Goal: Task Accomplishment & Management: Use online tool/utility

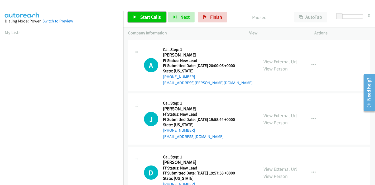
click at [155, 21] on link "Start Calls" at bounding box center [147, 17] width 38 height 11
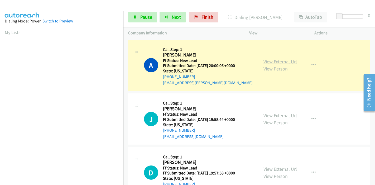
click at [286, 60] on link "View External Url" at bounding box center [281, 62] width 34 height 6
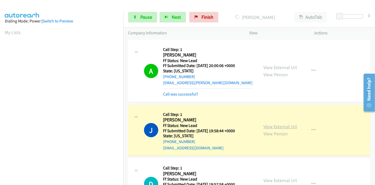
click at [281, 127] on link "View External Url" at bounding box center [281, 127] width 34 height 6
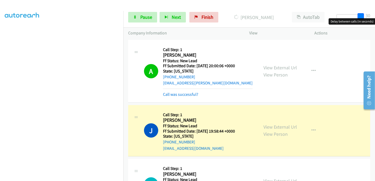
drag, startPoint x: 338, startPoint y: 18, endPoint x: 375, endPoint y: 18, distance: 37.2
click at [375, 18] on body "Start Calls Pause Next Finish Dialing Jacob Schultz AutoTab AutoTab 30 Company …" at bounding box center [187, 12] width 375 height 25
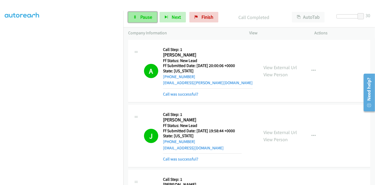
click at [142, 18] on span "Pause" at bounding box center [146, 17] width 12 height 6
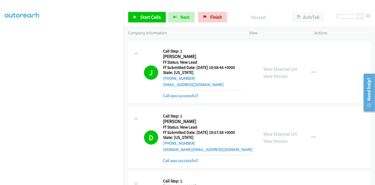
scroll to position [117, 0]
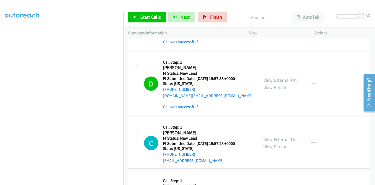
click at [292, 78] on link "View External Url" at bounding box center [281, 80] width 34 height 6
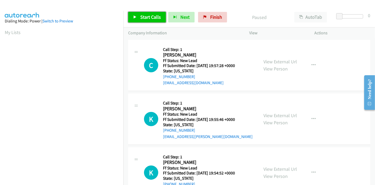
click at [153, 21] on link "Start Calls" at bounding box center [147, 17] width 38 height 11
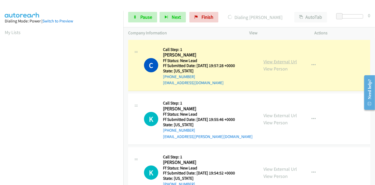
click at [288, 59] on link "View External Url" at bounding box center [281, 62] width 34 height 6
click at [137, 15] on link "Pause" at bounding box center [142, 17] width 29 height 11
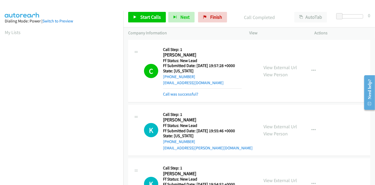
scroll to position [111, 0]
click at [149, 20] on link "Start Calls" at bounding box center [147, 17] width 38 height 11
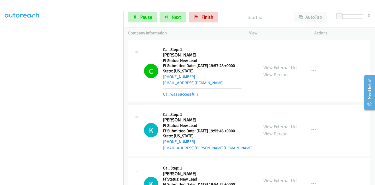
scroll to position [82, 0]
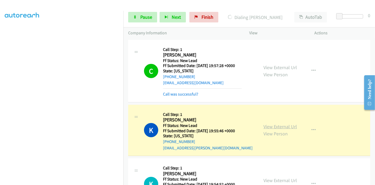
click at [267, 125] on link "View External Url" at bounding box center [281, 127] width 34 height 6
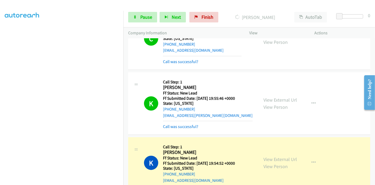
scroll to position [88, 0]
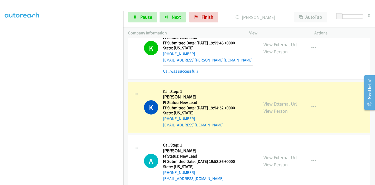
click at [293, 104] on link "View External Url" at bounding box center [281, 104] width 34 height 6
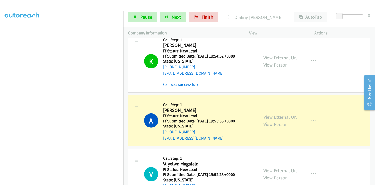
scroll to position [162, 0]
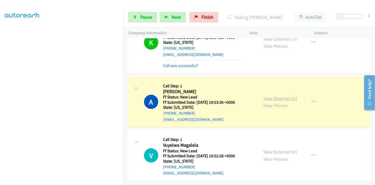
click at [288, 95] on link "View External Url" at bounding box center [281, 98] width 34 height 6
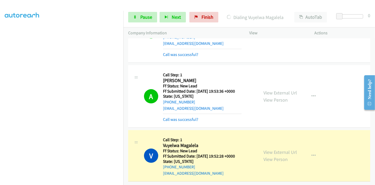
scroll to position [173, 0]
click at [266, 149] on link "View External Url" at bounding box center [281, 152] width 34 height 6
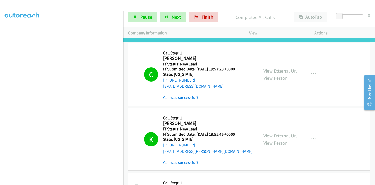
scroll to position [0, 0]
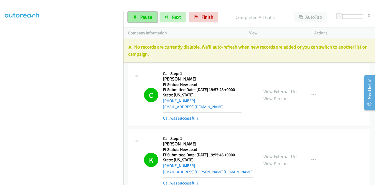
click at [150, 16] on span "Pause" at bounding box center [146, 17] width 12 height 6
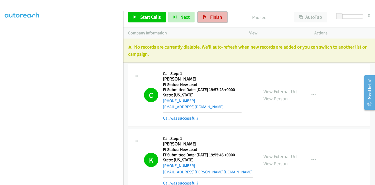
drag, startPoint x: 219, startPoint y: 20, endPoint x: 206, endPoint y: 21, distance: 12.5
click at [219, 20] on span "Finish" at bounding box center [216, 17] width 12 height 6
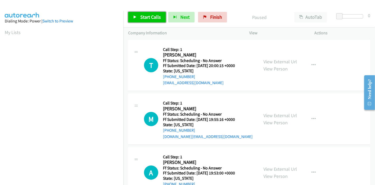
click at [150, 14] on span "Start Calls" at bounding box center [150, 17] width 21 height 6
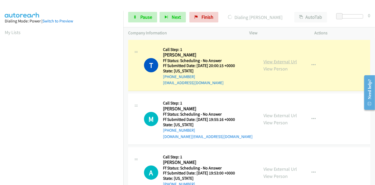
click at [284, 63] on link "View External Url" at bounding box center [281, 62] width 34 height 6
click at [145, 21] on link "Pause" at bounding box center [142, 17] width 29 height 11
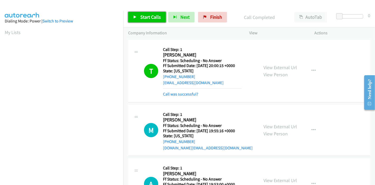
click at [136, 17] on icon at bounding box center [135, 18] width 4 height 4
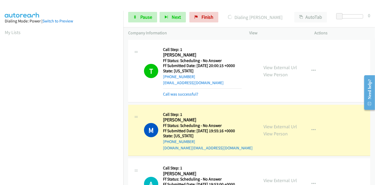
scroll to position [111, 0]
click at [267, 127] on link "View External Url" at bounding box center [281, 127] width 34 height 6
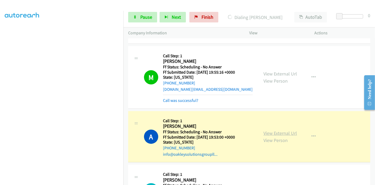
click at [271, 131] on link "View External Url" at bounding box center [281, 133] width 34 height 6
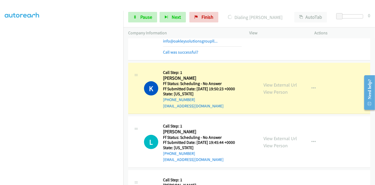
scroll to position [176, 0]
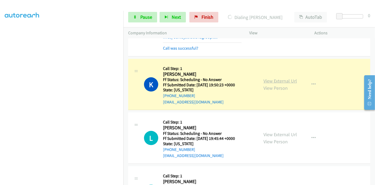
click at [273, 79] on link "View External Url" at bounding box center [281, 81] width 34 height 6
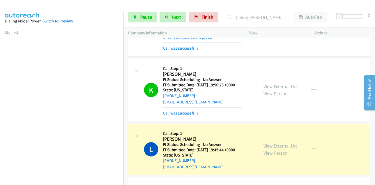
click at [265, 144] on link "View External Url" at bounding box center [281, 146] width 34 height 6
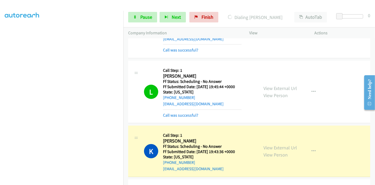
scroll to position [264, 0]
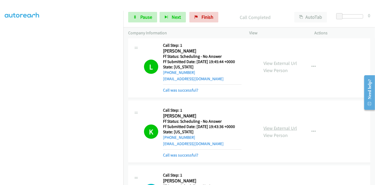
click at [265, 128] on link "View External Url" at bounding box center [281, 128] width 34 height 6
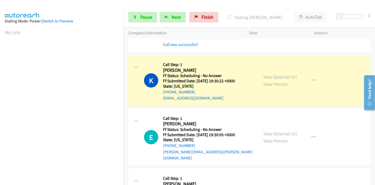
scroll to position [381, 0]
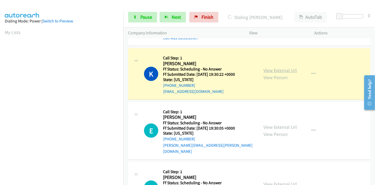
click at [264, 70] on link "View External Url" at bounding box center [281, 70] width 34 height 6
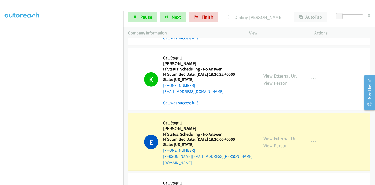
click at [261, 135] on div "View External Url View Person View External Url Email Schedule/Manage Callback …" at bounding box center [294, 142] width 70 height 48
drag, startPoint x: 262, startPoint y: 148, endPoint x: 261, endPoint y: 145, distance: 3.2
click at [262, 148] on div "View External Url View Person View External Url Email Schedule/Manage Callback …" at bounding box center [294, 142] width 70 height 48
click at [265, 135] on link "View External Url" at bounding box center [281, 138] width 34 height 6
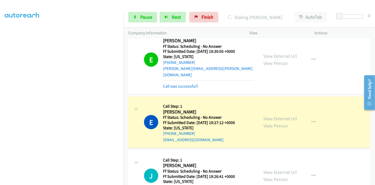
scroll to position [469, 0]
click at [271, 116] on link "View External Url" at bounding box center [281, 119] width 34 height 6
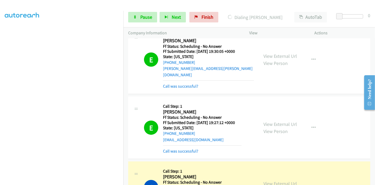
scroll to position [528, 0]
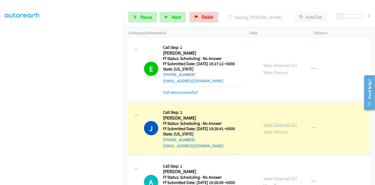
click at [291, 122] on link "View External Url" at bounding box center [281, 125] width 34 height 6
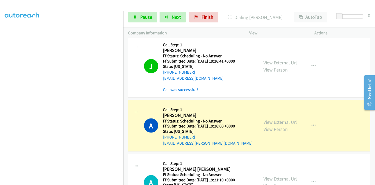
scroll to position [616, 0]
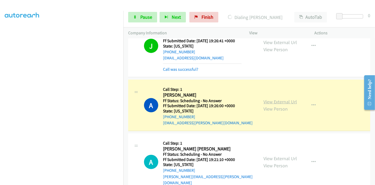
click at [268, 99] on link "View External Url" at bounding box center [281, 102] width 34 height 6
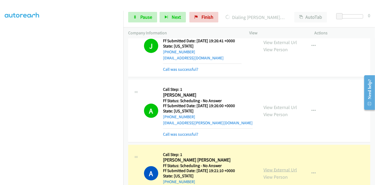
click at [273, 167] on link "View External Url" at bounding box center [281, 170] width 34 height 6
click at [151, 13] on link "Pause" at bounding box center [142, 17] width 29 height 11
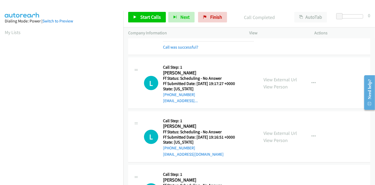
scroll to position [792, 0]
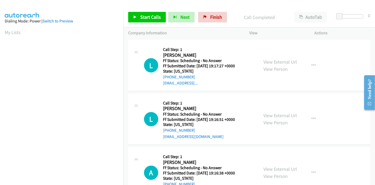
click at [149, 23] on div "Start Calls Pause Next Finish Call Completed AutoTab AutoTab 0" at bounding box center [250, 17] width 252 height 20
click at [148, 19] on span "Start Calls" at bounding box center [150, 17] width 21 height 6
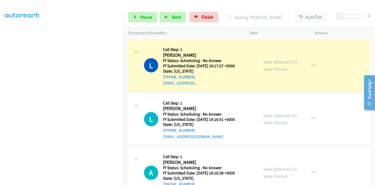
scroll to position [111, 0]
click at [57, 180] on section at bounding box center [62, 59] width 114 height 253
click at [265, 59] on link "View External Url" at bounding box center [281, 62] width 34 height 6
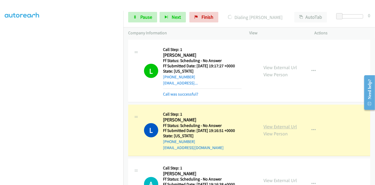
click at [276, 124] on link "View External Url" at bounding box center [281, 127] width 34 height 6
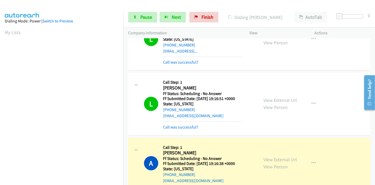
scroll to position [850, 0]
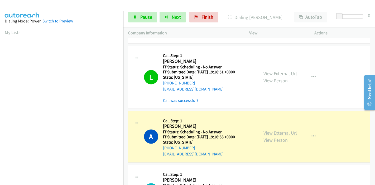
click at [265, 130] on link "View External Url" at bounding box center [281, 133] width 34 height 6
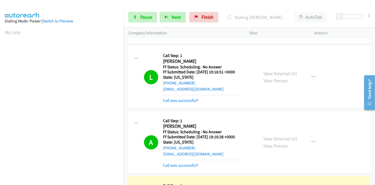
scroll to position [938, 0]
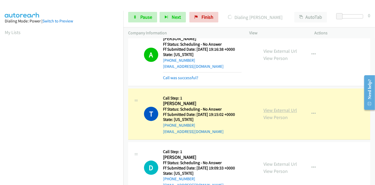
click at [273, 107] on link "View External Url" at bounding box center [281, 110] width 34 height 6
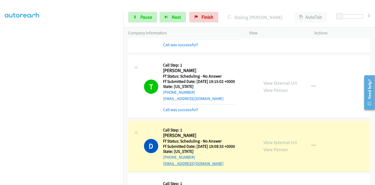
scroll to position [997, 0]
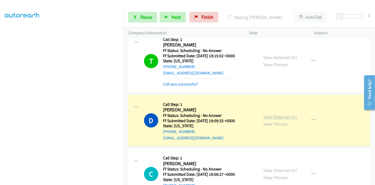
click at [264, 114] on link "View External Url" at bounding box center [281, 117] width 34 height 6
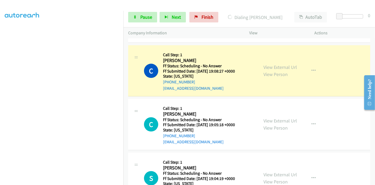
scroll to position [1114, 0]
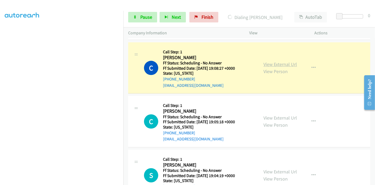
click at [276, 61] on link "View External Url" at bounding box center [281, 64] width 34 height 6
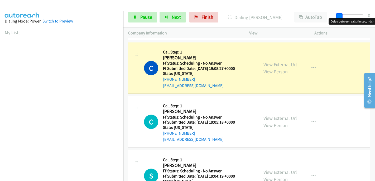
drag, startPoint x: 339, startPoint y: 13, endPoint x: 372, endPoint y: 17, distance: 33.7
click at [373, 17] on div "Start Calls Pause Next Finish Dialing Camila Guardiola AutoTab AutoTab 0" at bounding box center [250, 17] width 252 height 20
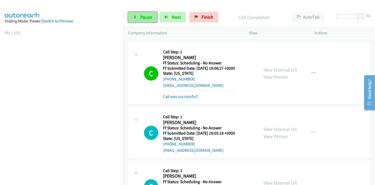
click at [140, 21] on link "Pause" at bounding box center [142, 17] width 29 height 11
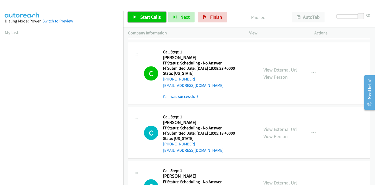
click at [144, 18] on span "Start Calls" at bounding box center [150, 17] width 21 height 6
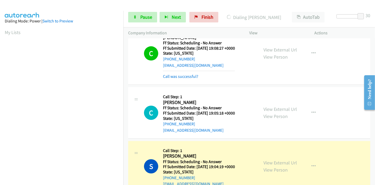
scroll to position [1144, 0]
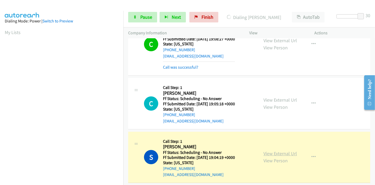
click at [264, 150] on link "View External Url" at bounding box center [281, 153] width 34 height 6
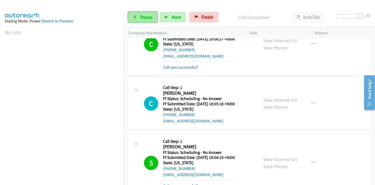
click at [133, 14] on link "Pause" at bounding box center [142, 17] width 29 height 11
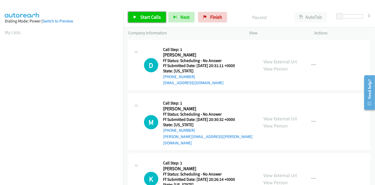
click at [157, 19] on span "Start Calls" at bounding box center [150, 17] width 21 height 6
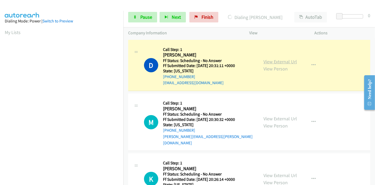
click at [286, 61] on link "View External Url" at bounding box center [281, 62] width 34 height 6
click at [135, 18] on icon at bounding box center [135, 18] width 4 height 4
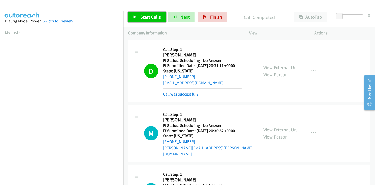
click at [146, 18] on span "Start Calls" at bounding box center [150, 17] width 21 height 6
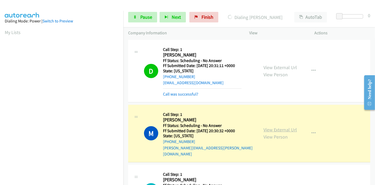
click at [268, 127] on link "View External Url" at bounding box center [281, 130] width 34 height 6
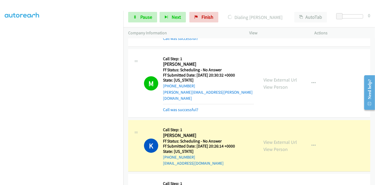
scroll to position [88, 0]
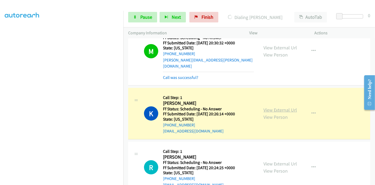
click at [276, 107] on link "View External Url" at bounding box center [281, 110] width 34 height 6
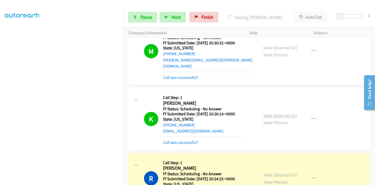
scroll to position [176, 0]
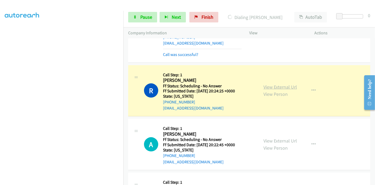
click at [286, 84] on link "View External Url" at bounding box center [281, 87] width 34 height 6
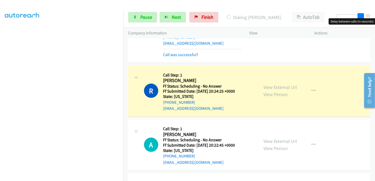
drag, startPoint x: 338, startPoint y: 15, endPoint x: 373, endPoint y: 15, distance: 35.1
click at [373, 15] on div "Start Calls Pause Next Finish Dialing Renee Taylor AutoTab AutoTab 30" at bounding box center [250, 17] width 252 height 20
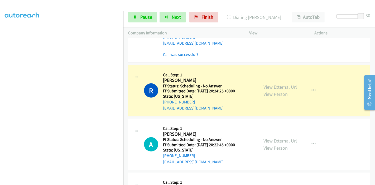
scroll to position [0, 0]
click at [134, 14] on link "Pause" at bounding box center [142, 17] width 29 height 11
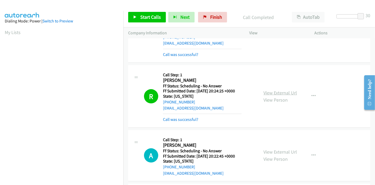
click at [280, 90] on link "View External Url" at bounding box center [281, 93] width 34 height 6
click at [274, 90] on link "View External Url" at bounding box center [281, 93] width 34 height 6
click at [151, 17] on span "Start Calls" at bounding box center [150, 17] width 21 height 6
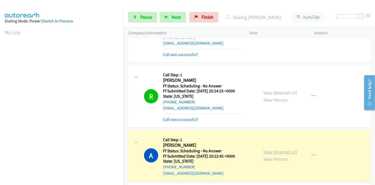
click at [264, 149] on link "View External Url" at bounding box center [281, 152] width 34 height 6
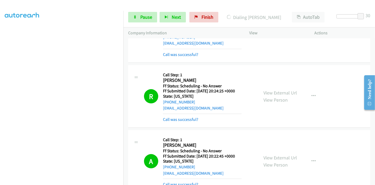
scroll to position [264, 0]
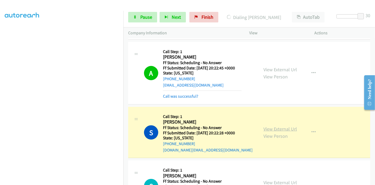
click at [269, 126] on link "View External Url" at bounding box center [281, 129] width 34 height 6
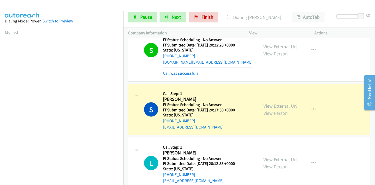
scroll to position [111, 0]
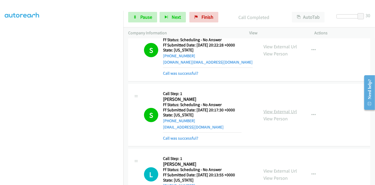
click at [280, 108] on link "View External Url" at bounding box center [281, 111] width 34 height 6
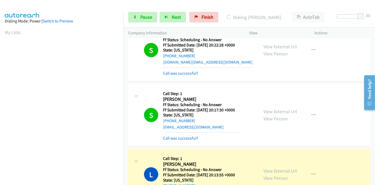
scroll to position [381, 0]
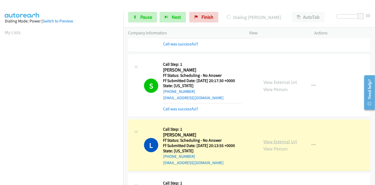
click at [269, 139] on link "View External Url" at bounding box center [281, 142] width 34 height 6
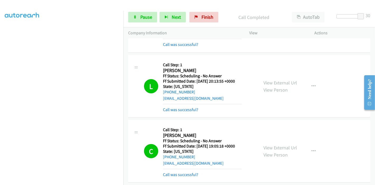
scroll to position [440, 0]
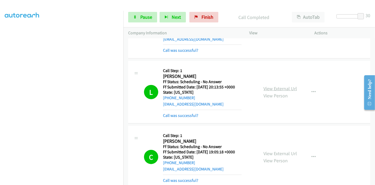
click at [281, 86] on link "View External Url" at bounding box center [281, 89] width 34 height 6
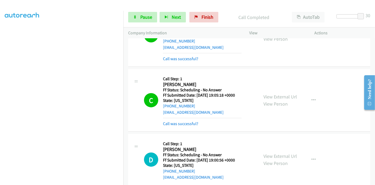
scroll to position [498, 0]
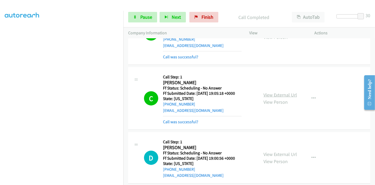
click at [266, 92] on link "View External Url" at bounding box center [281, 95] width 34 height 6
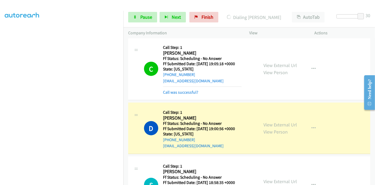
scroll to position [557, 0]
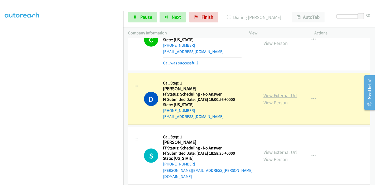
click at [271, 92] on link "View External Url" at bounding box center [281, 95] width 34 height 6
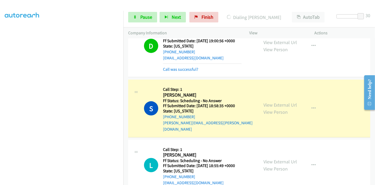
scroll to position [0, 0]
click at [264, 102] on link "View External Url" at bounding box center [281, 105] width 34 height 6
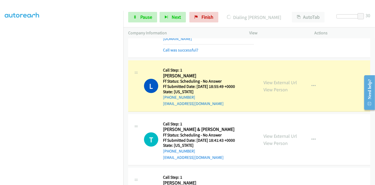
scroll to position [674, 0]
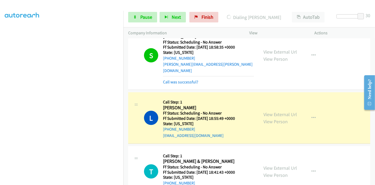
click at [263, 100] on div "View External Url View Person View External Url Email Schedule/Manage Callback …" at bounding box center [294, 118] width 70 height 42
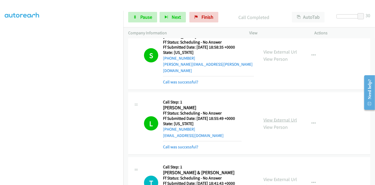
click at [267, 117] on link "View External Url" at bounding box center [281, 120] width 34 height 6
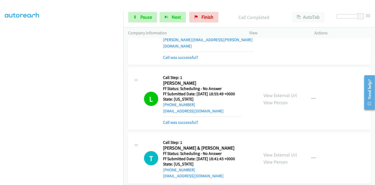
scroll to position [733, 0]
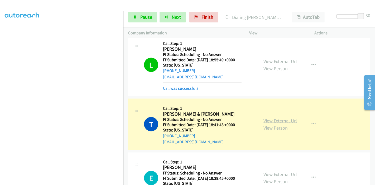
click at [266, 118] on link "View External Url" at bounding box center [281, 121] width 34 height 6
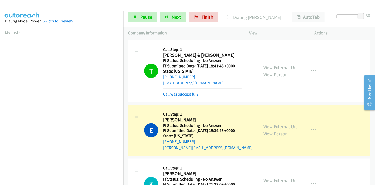
scroll to position [111, 0]
click at [268, 124] on link "View External Url" at bounding box center [281, 127] width 34 height 6
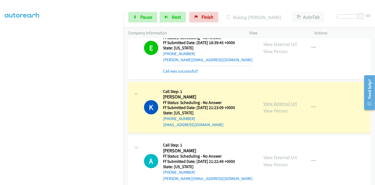
click at [264, 101] on link "View External Url" at bounding box center [281, 104] width 34 height 6
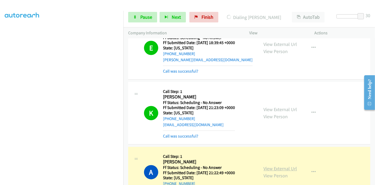
click at [267, 166] on link "View External Url" at bounding box center [281, 169] width 34 height 6
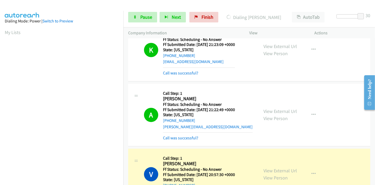
scroll to position [968, 0]
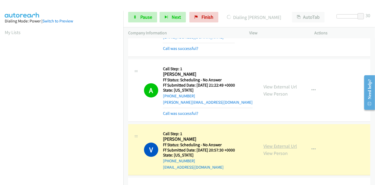
click at [282, 143] on link "View External Url" at bounding box center [281, 146] width 34 height 6
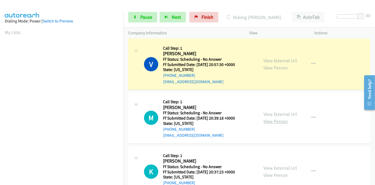
scroll to position [1056, 0]
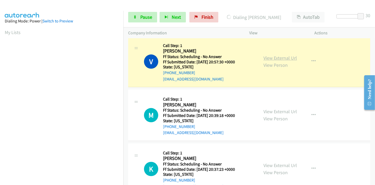
click at [290, 55] on link "View External Url" at bounding box center [281, 58] width 34 height 6
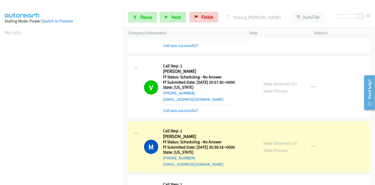
scroll to position [1026, 0]
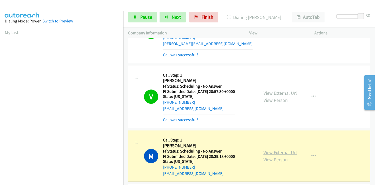
click at [283, 149] on link "View External Url" at bounding box center [281, 152] width 34 height 6
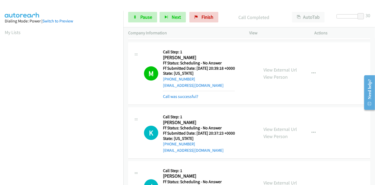
scroll to position [1144, 0]
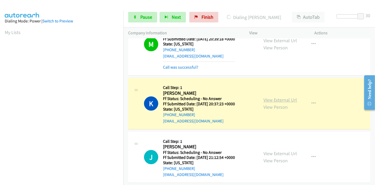
click at [268, 97] on link "View External Url" at bounding box center [281, 100] width 34 height 6
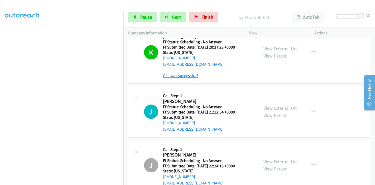
scroll to position [1202, 0]
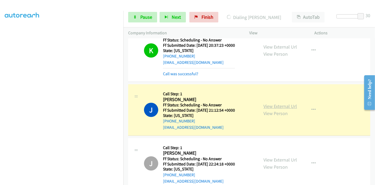
click at [288, 103] on link "View External Url" at bounding box center [281, 106] width 34 height 6
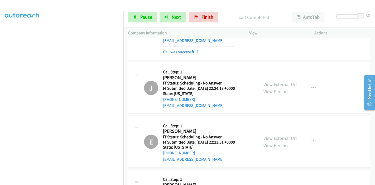
scroll to position [1290, 0]
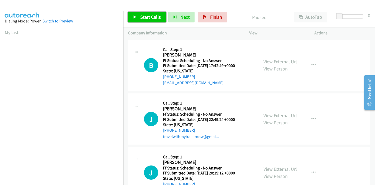
click at [151, 17] on span "Start Calls" at bounding box center [150, 17] width 21 height 6
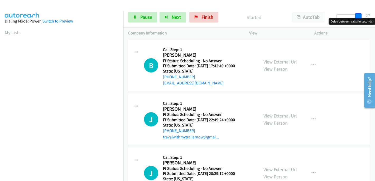
drag, startPoint x: 339, startPoint y: 16, endPoint x: 361, endPoint y: 15, distance: 22.0
click at [361, 15] on span at bounding box center [359, 16] width 6 height 6
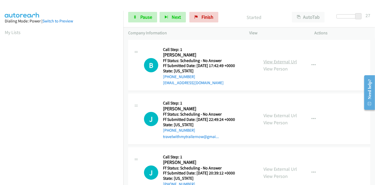
click at [264, 62] on link "View External Url" at bounding box center [281, 62] width 34 height 6
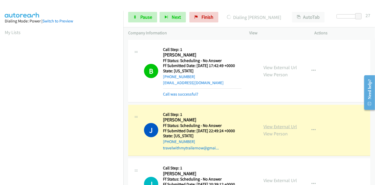
click at [275, 126] on link "View External Url" at bounding box center [281, 127] width 34 height 6
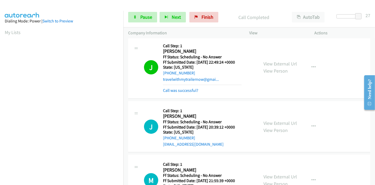
scroll to position [59, 0]
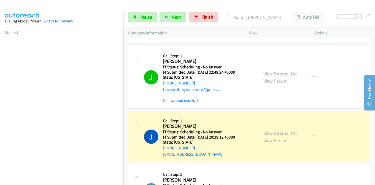
click at [277, 131] on link "View External Url" at bounding box center [281, 133] width 34 height 6
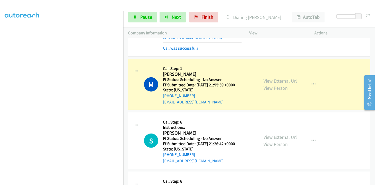
scroll to position [111, 0]
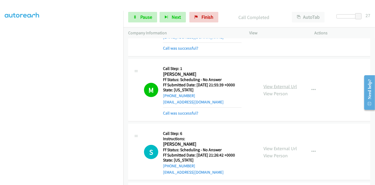
click at [265, 85] on link "View External Url" at bounding box center [281, 86] width 34 height 6
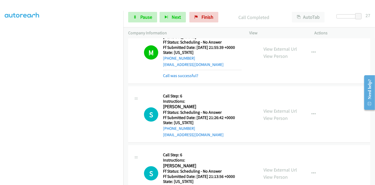
scroll to position [234, 0]
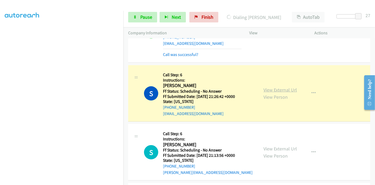
click at [268, 89] on link "View External Url" at bounding box center [281, 90] width 34 height 6
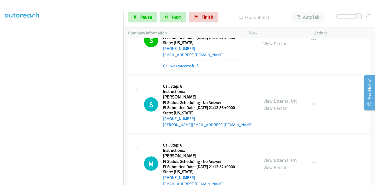
scroll to position [323, 0]
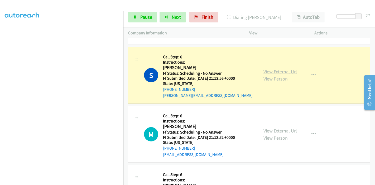
click at [268, 72] on link "View External Url" at bounding box center [281, 72] width 34 height 6
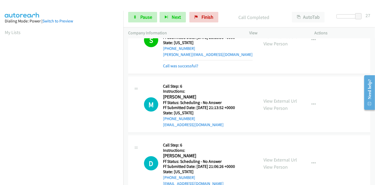
scroll to position [381, 0]
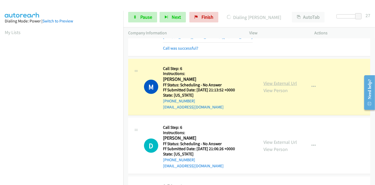
click at [275, 82] on link "View External Url" at bounding box center [281, 83] width 34 height 6
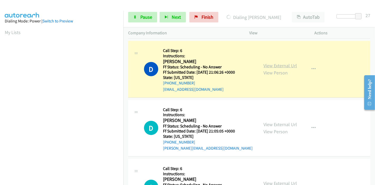
scroll to position [111, 0]
click at [266, 65] on link "View External Url" at bounding box center [281, 66] width 34 height 6
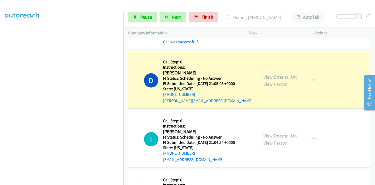
click at [264, 77] on link "View External Url" at bounding box center [281, 77] width 34 height 6
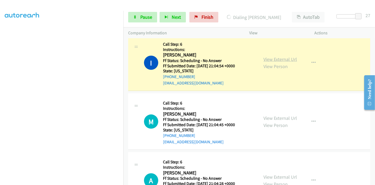
click at [264, 56] on link "View External Url" at bounding box center [281, 59] width 34 height 6
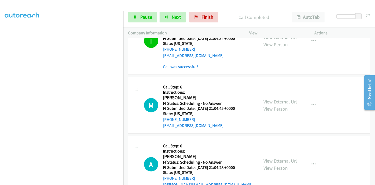
scroll to position [674, 0]
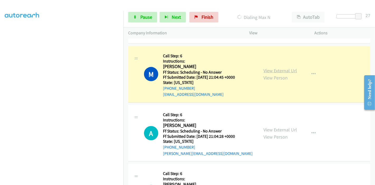
click at [286, 69] on link "View External Url" at bounding box center [281, 71] width 34 height 6
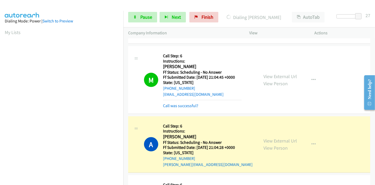
scroll to position [111, 0]
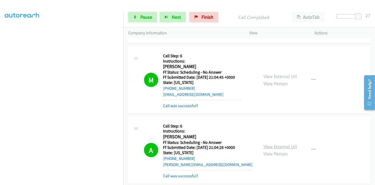
click at [263, 137] on div "View External Url View Person View External Url Email Schedule/Manage Callback …" at bounding box center [294, 150] width 70 height 58
click at [270, 144] on link "View External Url" at bounding box center [281, 147] width 34 height 6
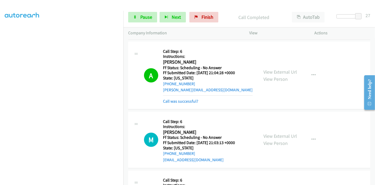
scroll to position [762, 0]
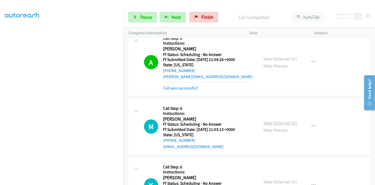
click at [268, 122] on link "View External Url" at bounding box center [281, 123] width 34 height 6
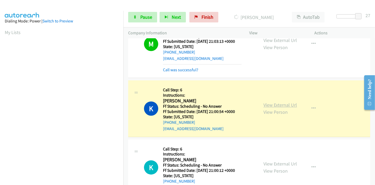
scroll to position [111, 0]
click at [264, 103] on link "View External Url" at bounding box center [281, 105] width 34 height 6
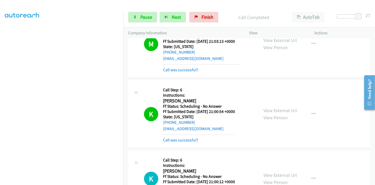
scroll to position [880, 0]
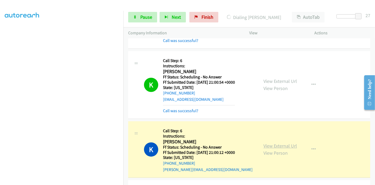
click at [265, 143] on link "View External Url" at bounding box center [281, 146] width 34 height 6
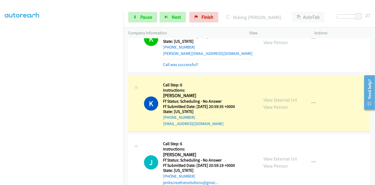
scroll to position [997, 0]
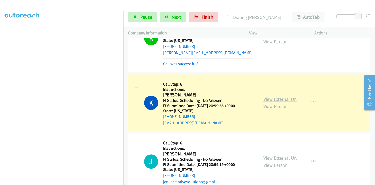
click at [267, 96] on link "View External Url" at bounding box center [281, 99] width 34 height 6
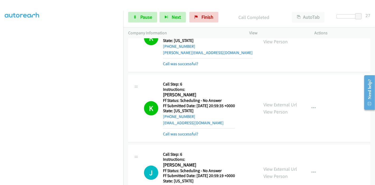
drag, startPoint x: 362, startPoint y: 43, endPoint x: 345, endPoint y: 26, distance: 24.5
click at [362, 43] on div "K Callback Scheduled Call Step: 6 Instructions: Kate Chadwick America/Los_Angel…" at bounding box center [249, 38] width 242 height 68
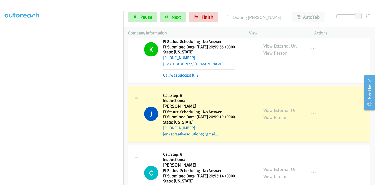
scroll to position [0, 0]
click at [266, 110] on link "View External Url" at bounding box center [281, 110] width 34 height 6
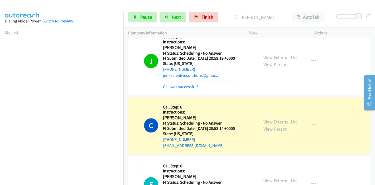
scroll to position [111, 0]
click at [264, 120] on link "View External Url" at bounding box center [281, 122] width 34 height 6
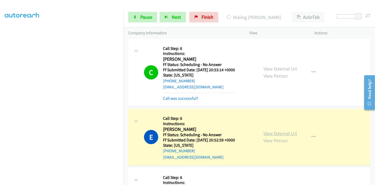
click at [264, 130] on link "View External Url" at bounding box center [281, 133] width 34 height 6
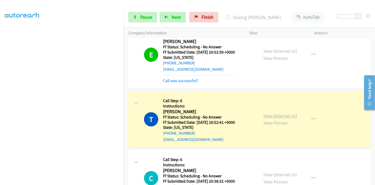
click at [264, 113] on link "View External Url" at bounding box center [281, 116] width 34 height 6
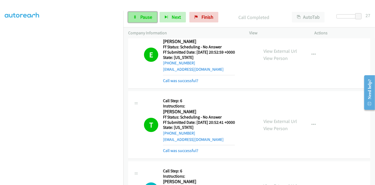
click at [142, 16] on span "Pause" at bounding box center [146, 17] width 12 height 6
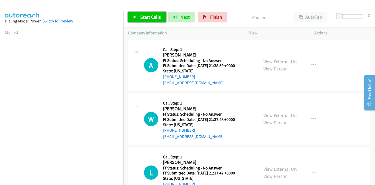
click at [136, 13] on link "Start Calls" at bounding box center [147, 17] width 38 height 11
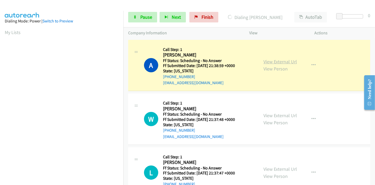
click at [290, 63] on link "View External Url" at bounding box center [281, 62] width 34 height 6
click at [146, 16] on span "Pause" at bounding box center [146, 17] width 12 height 6
click at [138, 17] on link "Pause" at bounding box center [142, 17] width 29 height 11
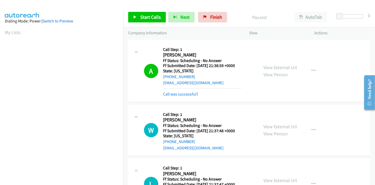
scroll to position [111, 0]
click at [210, 18] on span "Finish" at bounding box center [216, 17] width 12 height 6
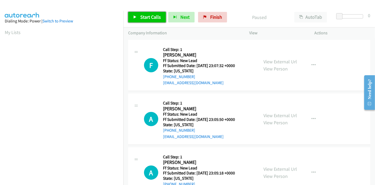
click at [147, 16] on span "Start Calls" at bounding box center [150, 17] width 21 height 6
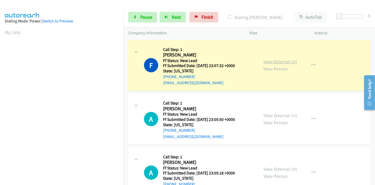
click at [273, 61] on link "View External Url" at bounding box center [281, 62] width 34 height 6
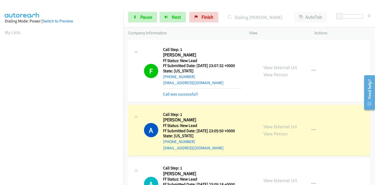
scroll to position [111, 0]
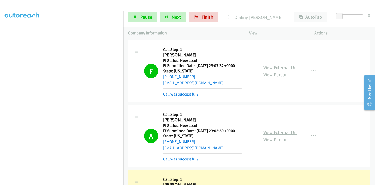
click at [267, 130] on link "View External Url" at bounding box center [281, 132] width 34 height 6
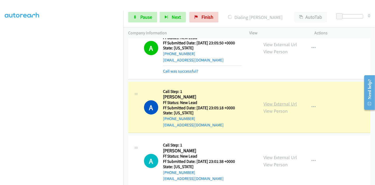
click at [280, 104] on link "View External Url" at bounding box center [281, 104] width 34 height 6
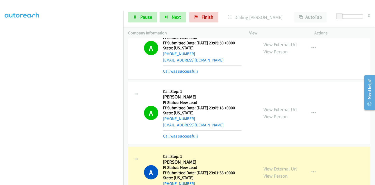
scroll to position [176, 0]
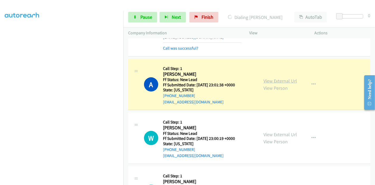
click at [279, 83] on link "View External Url" at bounding box center [281, 81] width 34 height 6
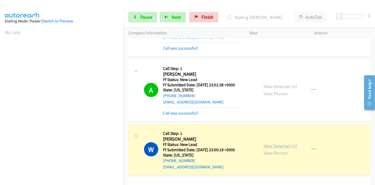
click at [264, 144] on link "View External Url" at bounding box center [281, 146] width 34 height 6
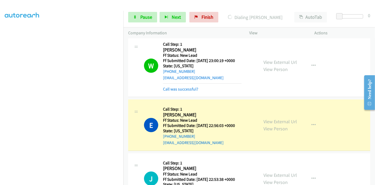
scroll to position [293, 0]
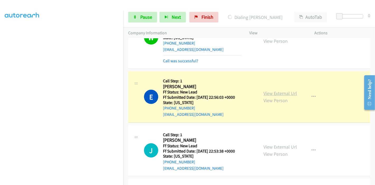
click at [280, 91] on link "View External Url" at bounding box center [281, 93] width 34 height 6
drag, startPoint x: 149, startPoint y: 17, endPoint x: 142, endPoint y: 16, distance: 7.1
click at [149, 16] on span "Pause" at bounding box center [146, 17] width 12 height 6
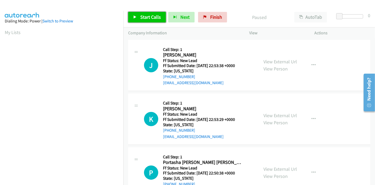
click at [139, 17] on link "Start Calls" at bounding box center [147, 17] width 38 height 11
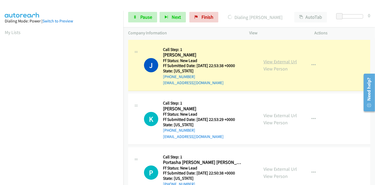
click at [289, 61] on link "View External Url" at bounding box center [281, 62] width 34 height 6
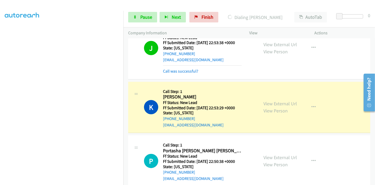
scroll to position [59, 0]
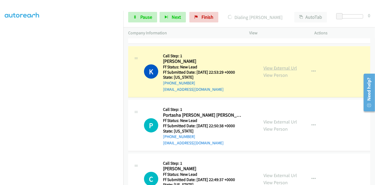
click at [280, 69] on link "View External Url" at bounding box center [281, 68] width 34 height 6
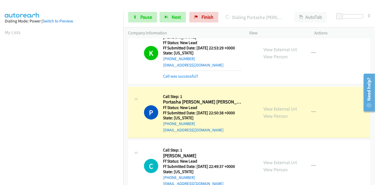
scroll to position [117, 0]
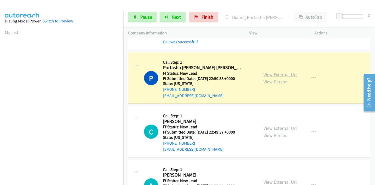
click at [286, 75] on link "View External Url" at bounding box center [281, 75] width 34 height 6
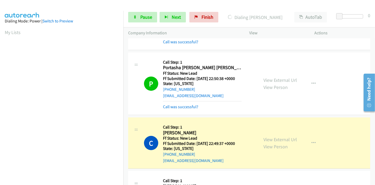
scroll to position [146, 0]
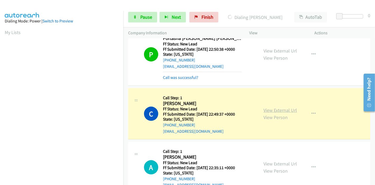
click at [289, 108] on link "View External Url" at bounding box center [281, 110] width 34 height 6
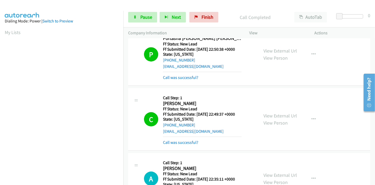
scroll to position [0, 0]
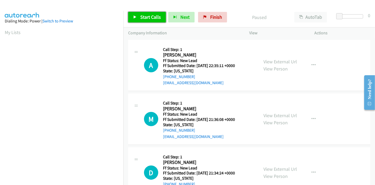
click at [137, 12] on link "Start Calls" at bounding box center [147, 17] width 38 height 11
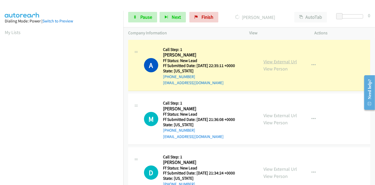
click at [282, 60] on link "View External Url" at bounding box center [281, 62] width 34 height 6
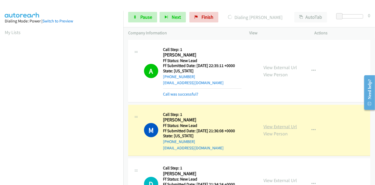
click at [264, 126] on link "View External Url" at bounding box center [281, 127] width 34 height 6
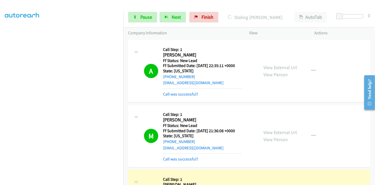
scroll to position [59, 0]
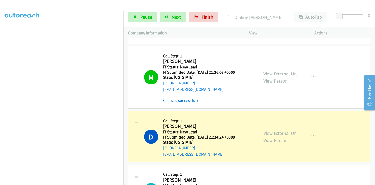
click at [275, 131] on link "View External Url" at bounding box center [281, 133] width 34 height 6
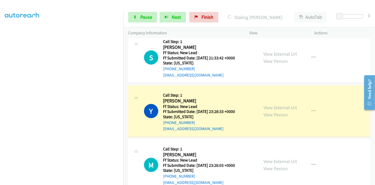
scroll to position [205, 0]
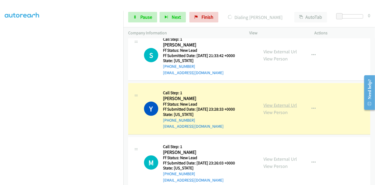
click at [264, 105] on link "View External Url" at bounding box center [281, 105] width 34 height 6
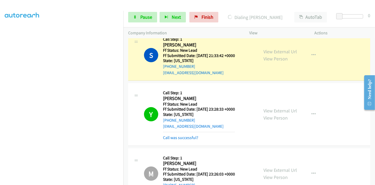
scroll to position [176, 0]
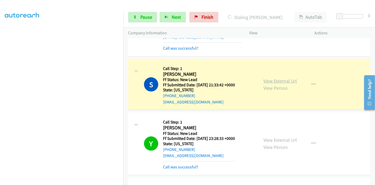
click at [287, 79] on link "View External Url" at bounding box center [281, 81] width 34 height 6
click at [133, 18] on icon at bounding box center [135, 18] width 4 height 4
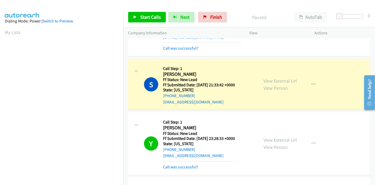
scroll to position [111, 0]
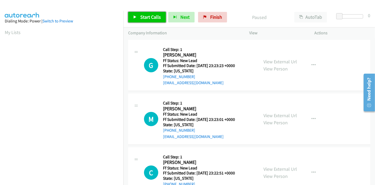
click at [134, 20] on link "Start Calls" at bounding box center [147, 17] width 38 height 11
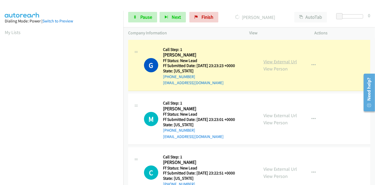
click at [276, 63] on link "View External Url" at bounding box center [281, 62] width 34 height 6
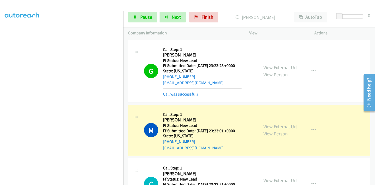
scroll to position [111, 0]
click at [283, 127] on link "View External Url" at bounding box center [281, 127] width 34 height 6
click at [264, 125] on link "View External Url" at bounding box center [281, 127] width 34 height 6
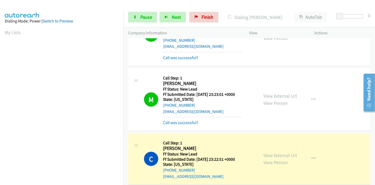
scroll to position [88, 0]
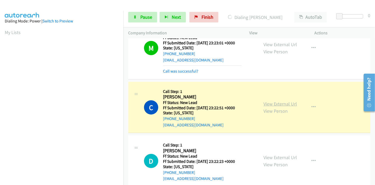
click at [276, 102] on link "View External Url" at bounding box center [281, 104] width 34 height 6
click at [143, 16] on span "Pause" at bounding box center [146, 17] width 12 height 6
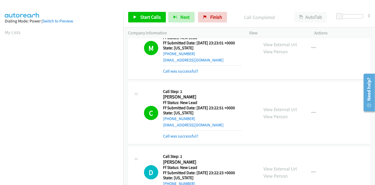
click at [274, 104] on div "View External Url View Person View External Url Email Schedule/Manage Callback …" at bounding box center [294, 113] width 70 height 53
click at [274, 107] on link "View External Url" at bounding box center [281, 109] width 34 height 6
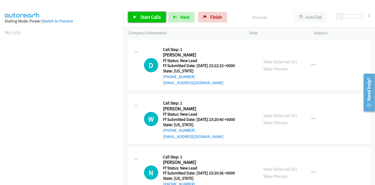
click at [145, 17] on span "Start Calls" at bounding box center [150, 17] width 21 height 6
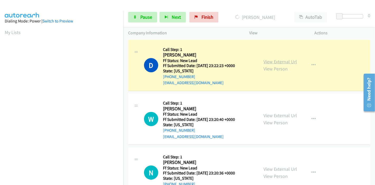
click at [290, 63] on link "View External Url" at bounding box center [281, 62] width 34 height 6
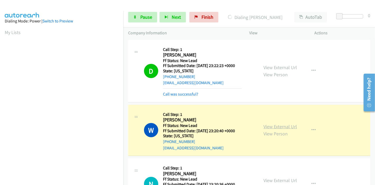
click at [264, 126] on link "View External Url" at bounding box center [281, 127] width 34 height 6
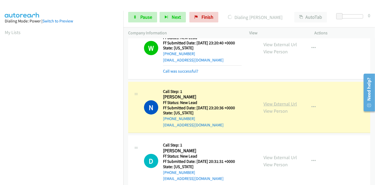
scroll to position [111, 0]
click at [268, 104] on link "View External Url" at bounding box center [281, 104] width 34 height 6
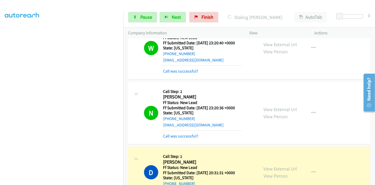
scroll to position [146, 0]
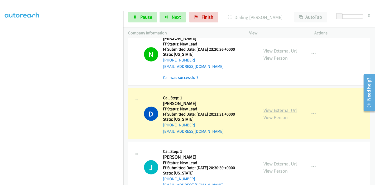
click at [265, 110] on link "View External Url" at bounding box center [281, 110] width 34 height 6
click at [147, 14] on link "Pause" at bounding box center [142, 17] width 29 height 11
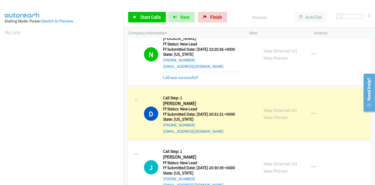
scroll to position [111, 0]
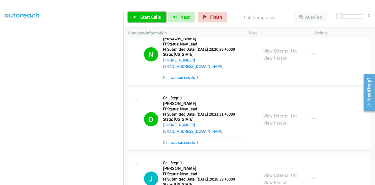
click at [155, 15] on span "Start Calls" at bounding box center [150, 17] width 21 height 6
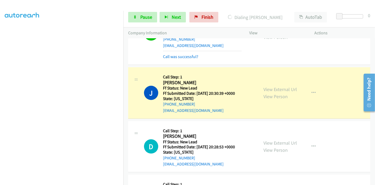
scroll to position [234, 0]
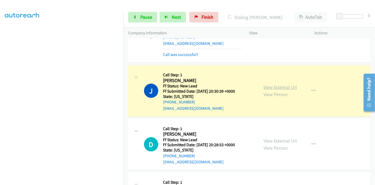
drag, startPoint x: 285, startPoint y: 86, endPoint x: 280, endPoint y: 87, distance: 4.6
click at [283, 86] on link "View External Url" at bounding box center [281, 87] width 34 height 6
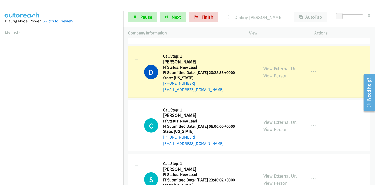
scroll to position [323, 0]
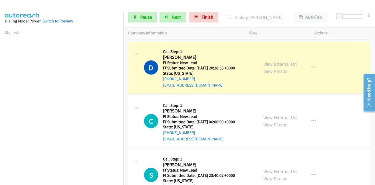
click at [284, 61] on link "View External Url" at bounding box center [281, 64] width 34 height 6
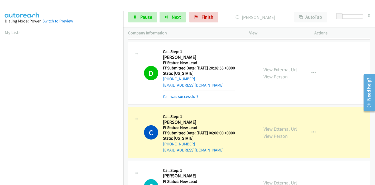
scroll to position [381, 0]
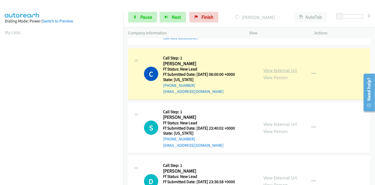
click at [285, 70] on link "View External Url" at bounding box center [281, 70] width 34 height 6
click at [155, 17] on link "Pause" at bounding box center [142, 17] width 29 height 11
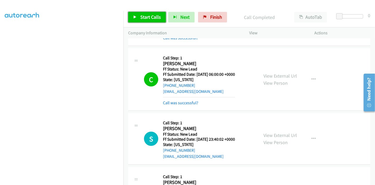
click at [157, 16] on span "Start Calls" at bounding box center [150, 17] width 21 height 6
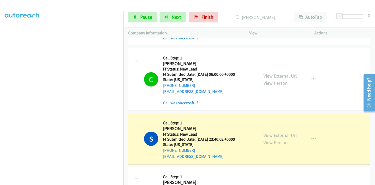
scroll to position [53, 0]
click at [285, 136] on link "View External Url" at bounding box center [281, 135] width 34 height 6
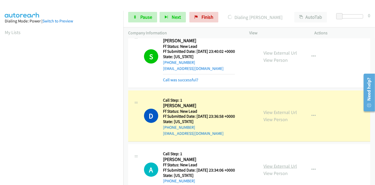
scroll to position [469, 0]
click at [286, 111] on link "View External Url" at bounding box center [281, 112] width 34 height 6
click at [142, 18] on span "Pause" at bounding box center [146, 17] width 12 height 6
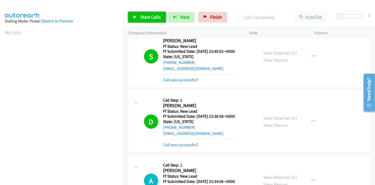
click at [154, 14] on span "Start Calls" at bounding box center [150, 17] width 21 height 6
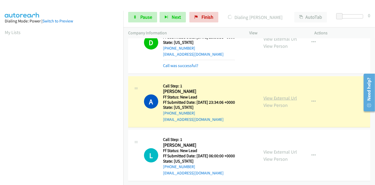
scroll to position [551, 0]
click at [271, 95] on link "View External Url" at bounding box center [281, 98] width 34 height 6
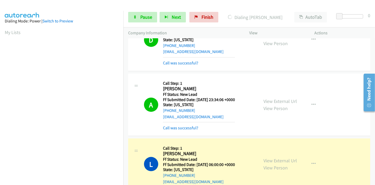
scroll to position [562, 0]
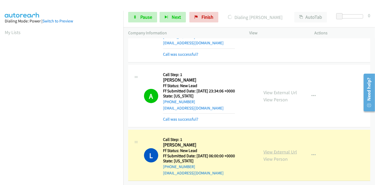
click at [271, 149] on link "View External Url" at bounding box center [281, 152] width 34 height 6
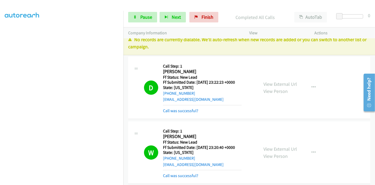
scroll to position [0, 0]
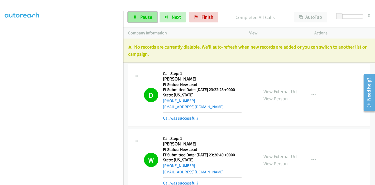
click at [148, 17] on span "Pause" at bounding box center [146, 17] width 12 height 6
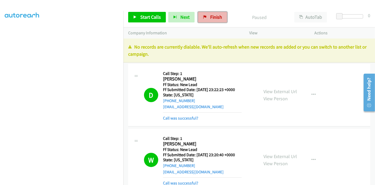
click at [210, 19] on span "Finish" at bounding box center [216, 17] width 12 height 6
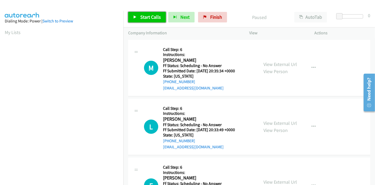
click at [144, 21] on link "Start Calls" at bounding box center [147, 17] width 38 height 11
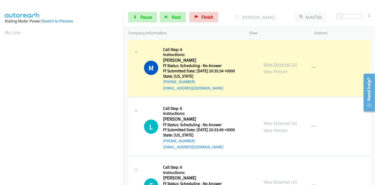
click at [271, 64] on link "View External Url" at bounding box center [281, 64] width 34 height 6
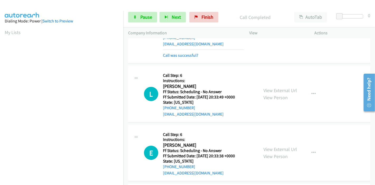
scroll to position [59, 0]
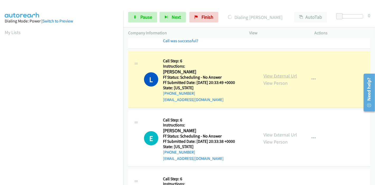
click at [292, 75] on link "View External Url" at bounding box center [281, 76] width 34 height 6
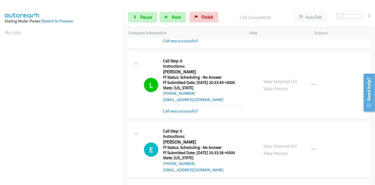
scroll to position [117, 0]
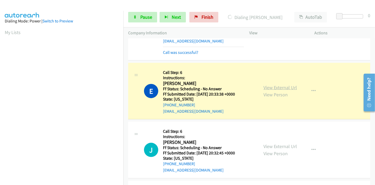
click at [288, 86] on link "View External Url" at bounding box center [281, 87] width 34 height 6
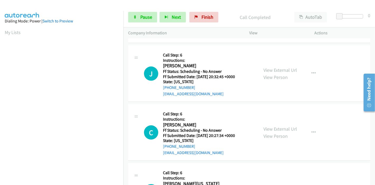
scroll to position [205, 0]
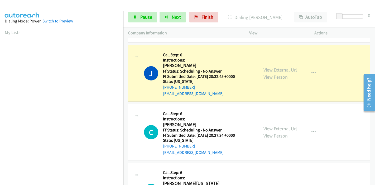
click at [271, 70] on link "View External Url" at bounding box center [281, 70] width 34 height 6
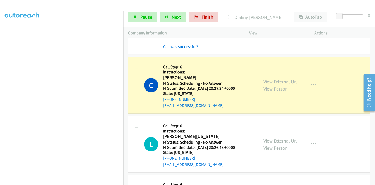
scroll to position [264, 0]
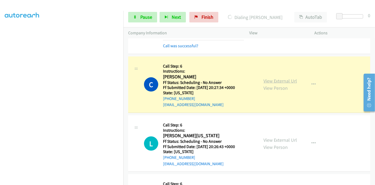
click at [264, 81] on link "View External Url" at bounding box center [281, 81] width 34 height 6
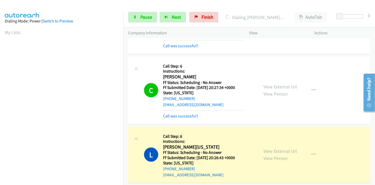
scroll to position [323, 0]
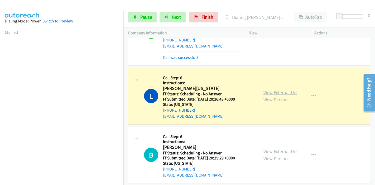
click at [267, 93] on link "View External Url" at bounding box center [281, 92] width 34 height 6
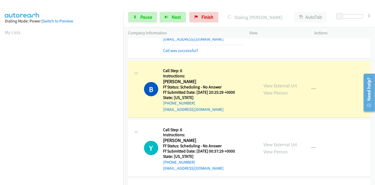
scroll to position [410, 0]
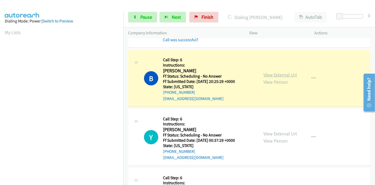
click at [274, 73] on link "View External Url" at bounding box center [281, 75] width 34 height 6
click at [141, 18] on span "Pause" at bounding box center [146, 17] width 12 height 6
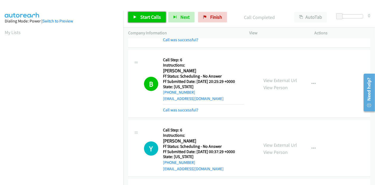
click at [139, 18] on link "Start Calls" at bounding box center [147, 17] width 38 height 11
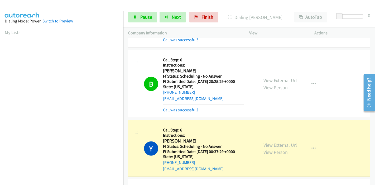
click at [264, 144] on link "View External Url" at bounding box center [281, 145] width 34 height 6
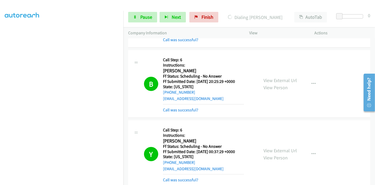
scroll to position [498, 0]
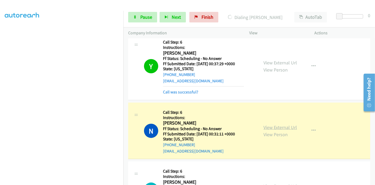
click at [283, 124] on link "View External Url" at bounding box center [281, 127] width 34 height 6
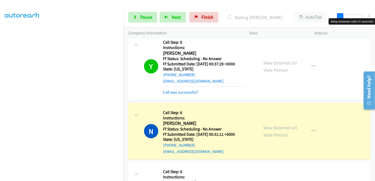
drag, startPoint x: 340, startPoint y: 15, endPoint x: 371, endPoint y: 15, distance: 30.9
click at [371, 15] on div "Start Calls Pause Next Finish Dialing [PERSON_NAME] AutoTab AutoTab 1" at bounding box center [250, 17] width 252 height 20
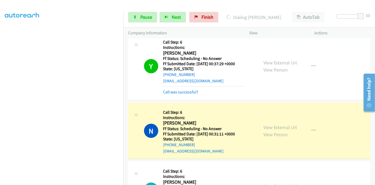
scroll to position [0, 0]
click at [149, 16] on span "Pause" at bounding box center [146, 17] width 12 height 6
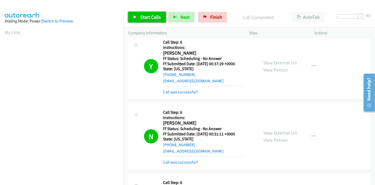
click at [151, 17] on span "Start Calls" at bounding box center [150, 17] width 21 height 6
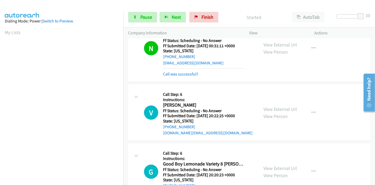
scroll to position [616, 0]
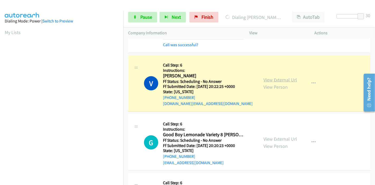
click at [280, 78] on link "View External Url" at bounding box center [281, 80] width 34 height 6
click at [53, 180] on section at bounding box center [62, 59] width 114 height 253
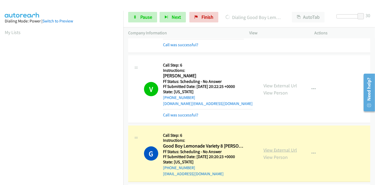
click at [268, 149] on link "View External Url" at bounding box center [281, 150] width 34 height 6
click at [144, 16] on span "Pause" at bounding box center [146, 17] width 12 height 6
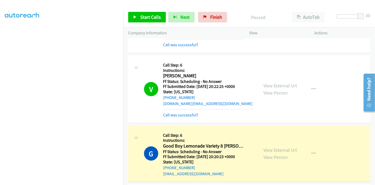
scroll to position [0, 0]
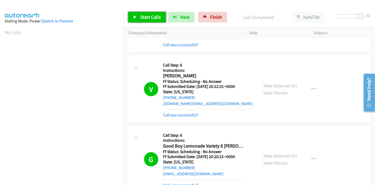
click at [139, 17] on link "Start Calls" at bounding box center [147, 17] width 38 height 11
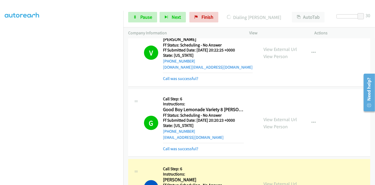
scroll to position [704, 0]
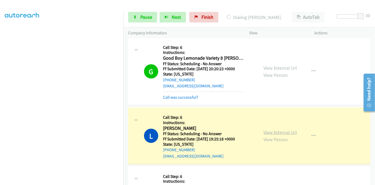
click at [264, 131] on link "View External Url" at bounding box center [281, 132] width 34 height 6
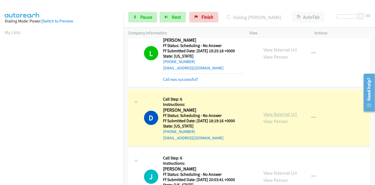
scroll to position [111, 0]
click at [264, 112] on link "View External Url" at bounding box center [281, 114] width 34 height 6
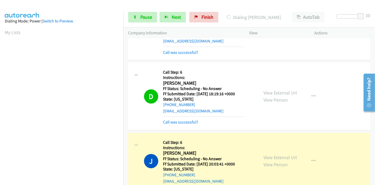
scroll to position [850, 0]
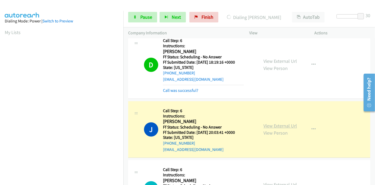
click at [266, 123] on link "View External Url" at bounding box center [281, 126] width 34 height 6
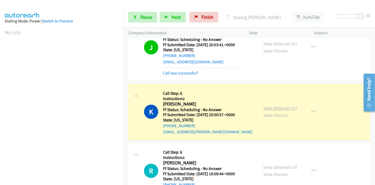
scroll to position [111, 0]
click at [264, 105] on link "View External Url" at bounding box center [281, 108] width 34 height 6
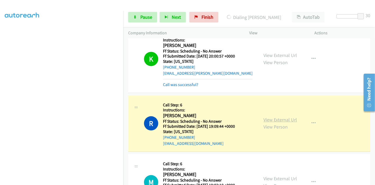
click at [264, 117] on link "View External Url" at bounding box center [281, 120] width 34 height 6
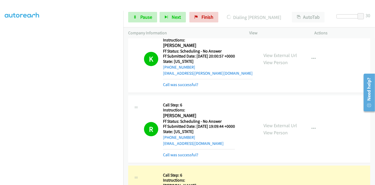
scroll to position [0, 0]
click at [141, 14] on span "Pause" at bounding box center [146, 17] width 12 height 6
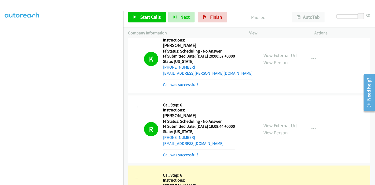
scroll to position [1085, 0]
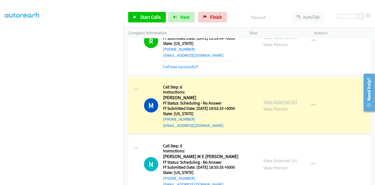
click at [265, 99] on link "View External Url" at bounding box center [281, 102] width 34 height 6
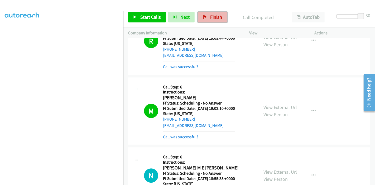
click at [210, 20] on span "Finish" at bounding box center [216, 17] width 12 height 6
